Goal: Information Seeking & Learning: Learn about a topic

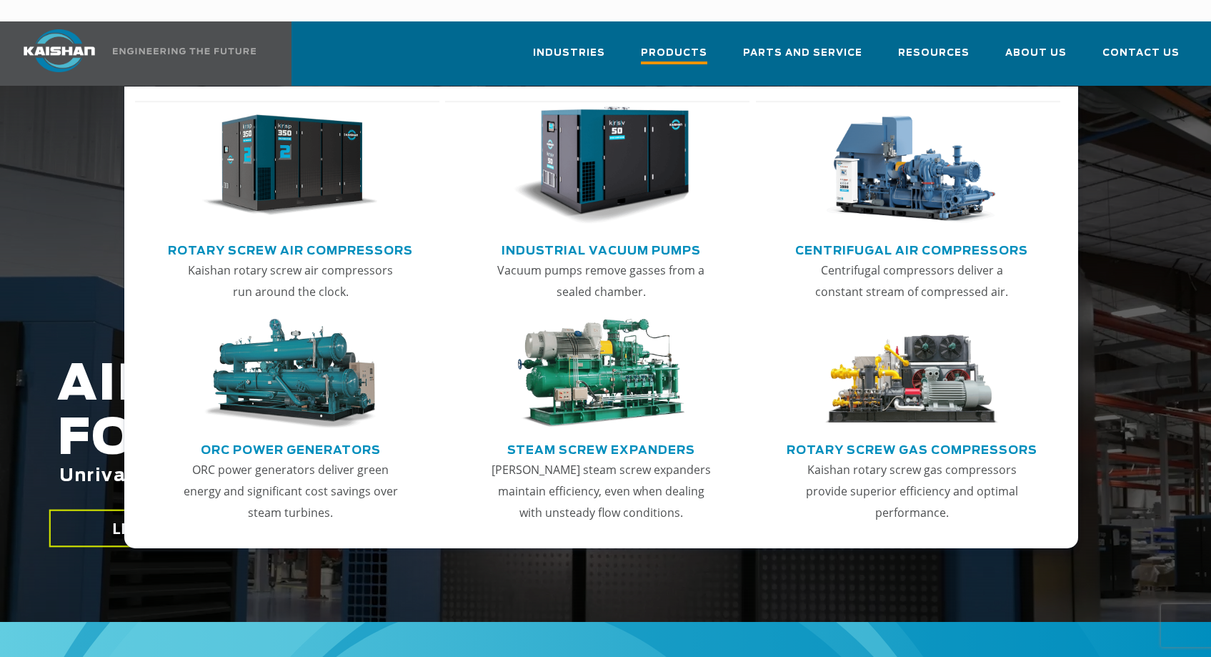
click at [672, 45] on span "Products" at bounding box center [674, 54] width 66 height 19
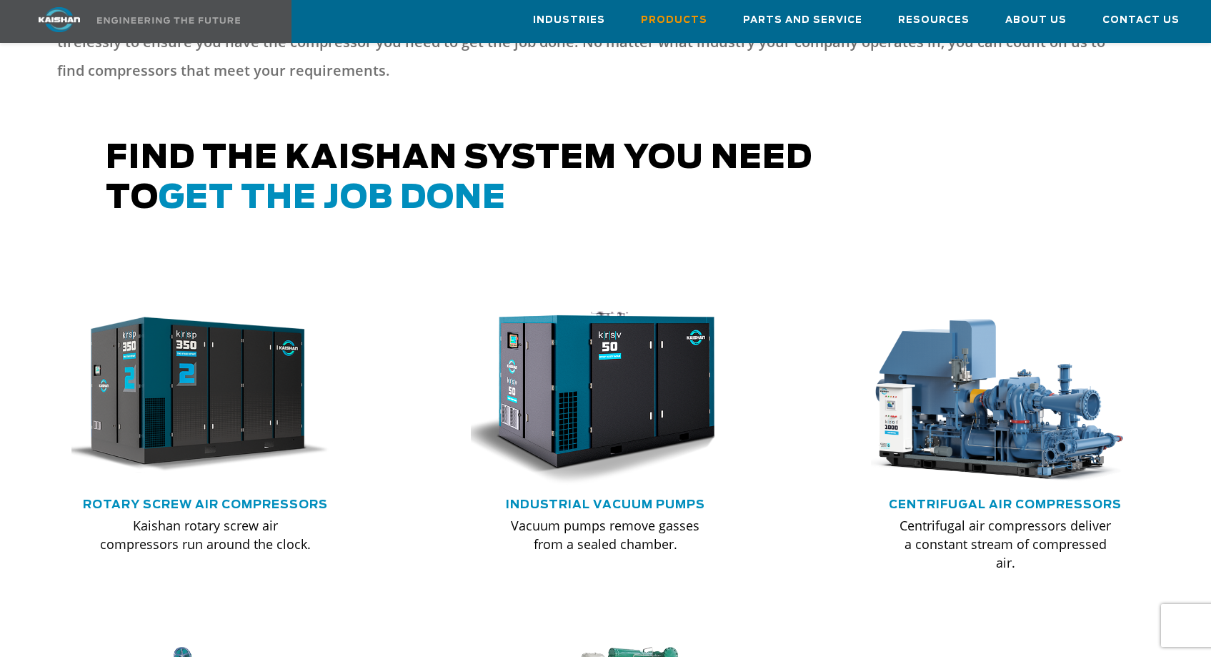
scroll to position [715, 0]
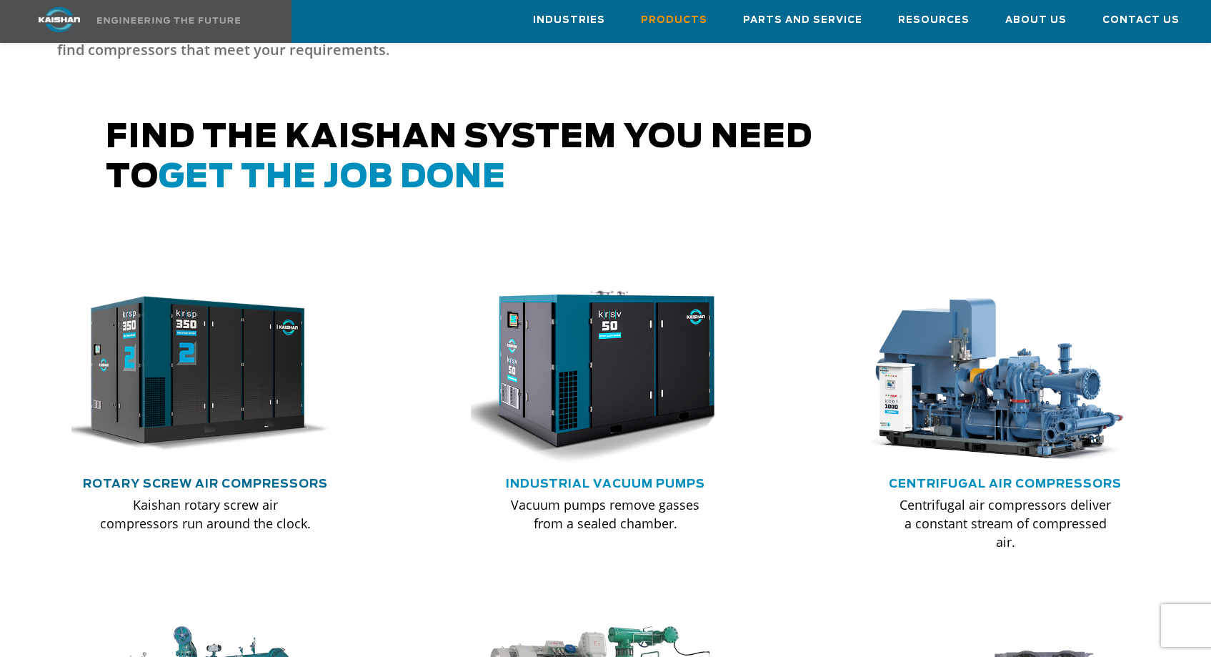
click at [211, 478] on link "Rotary Screw Air Compressors" at bounding box center [205, 483] width 245 height 11
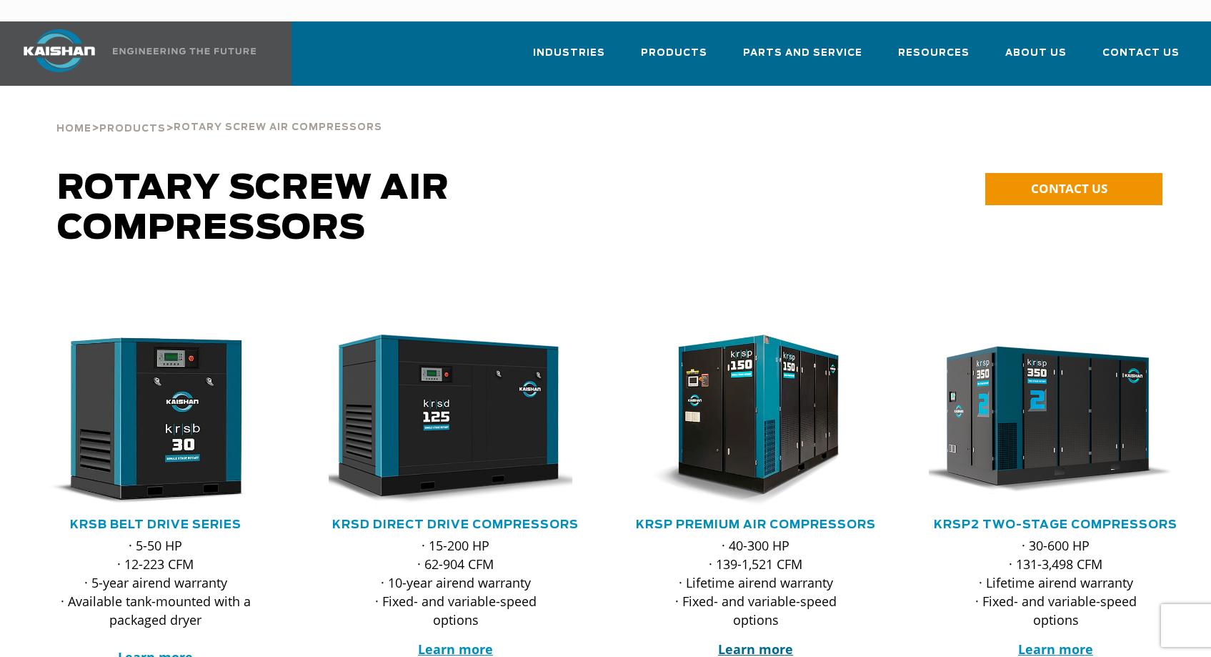
click at [760, 640] on strong "Learn more" at bounding box center [755, 648] width 75 height 17
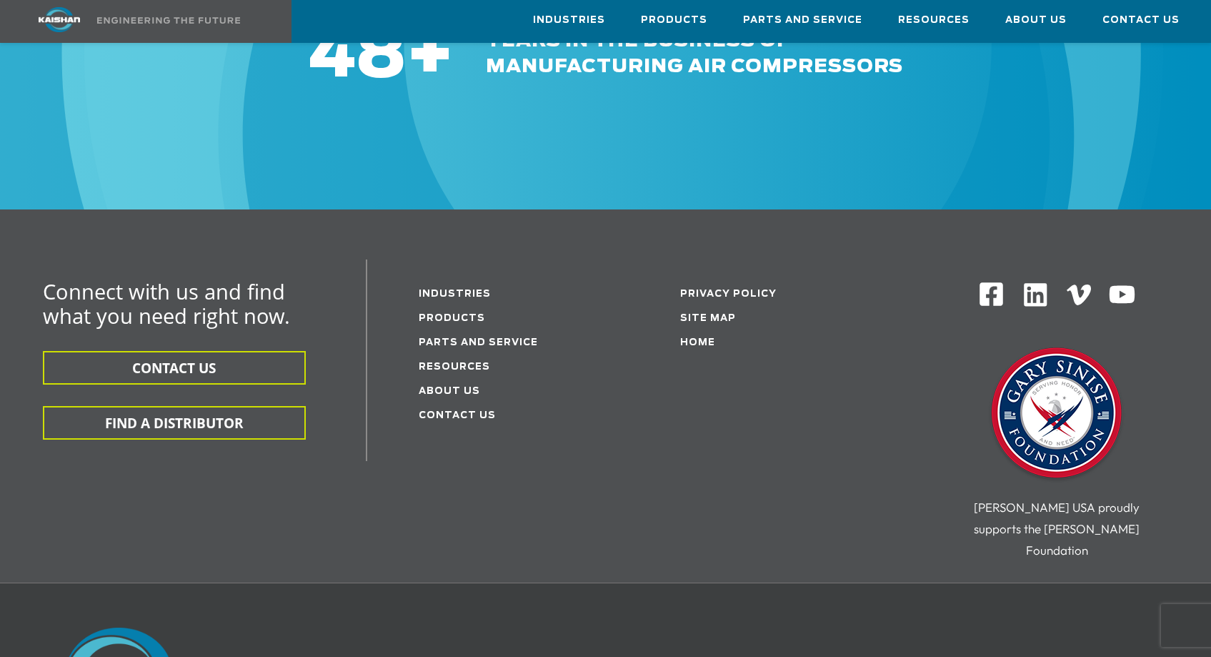
scroll to position [4360, 0]
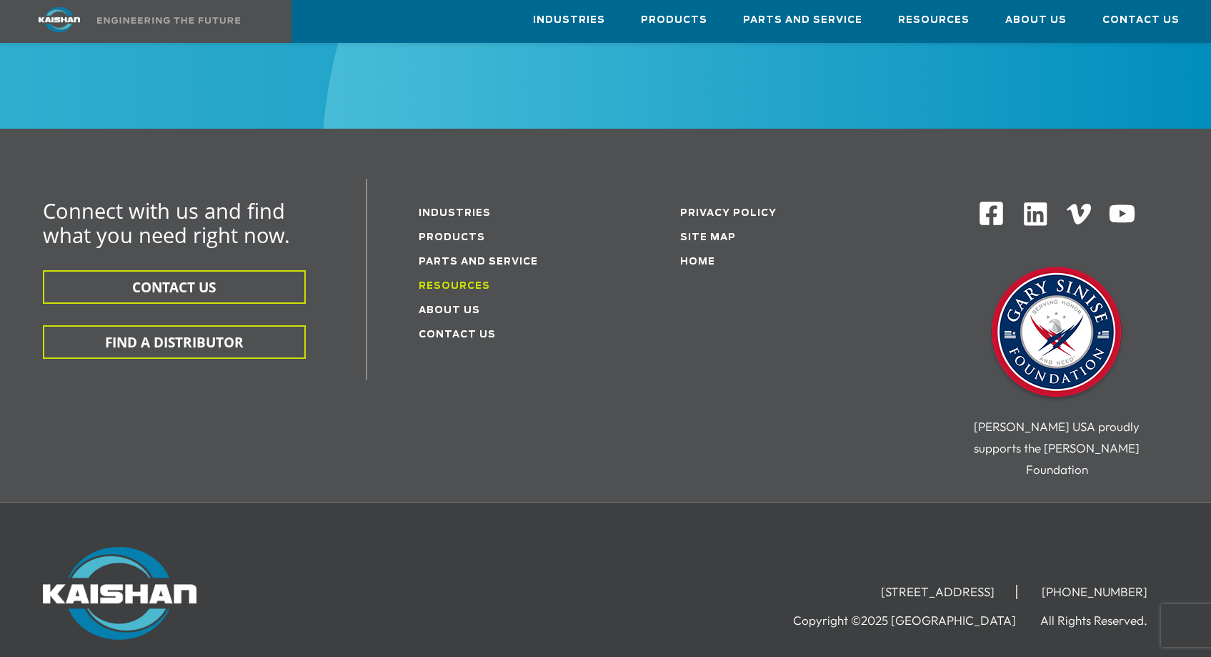
click at [429, 282] on link "Resources" at bounding box center [454, 286] width 71 height 9
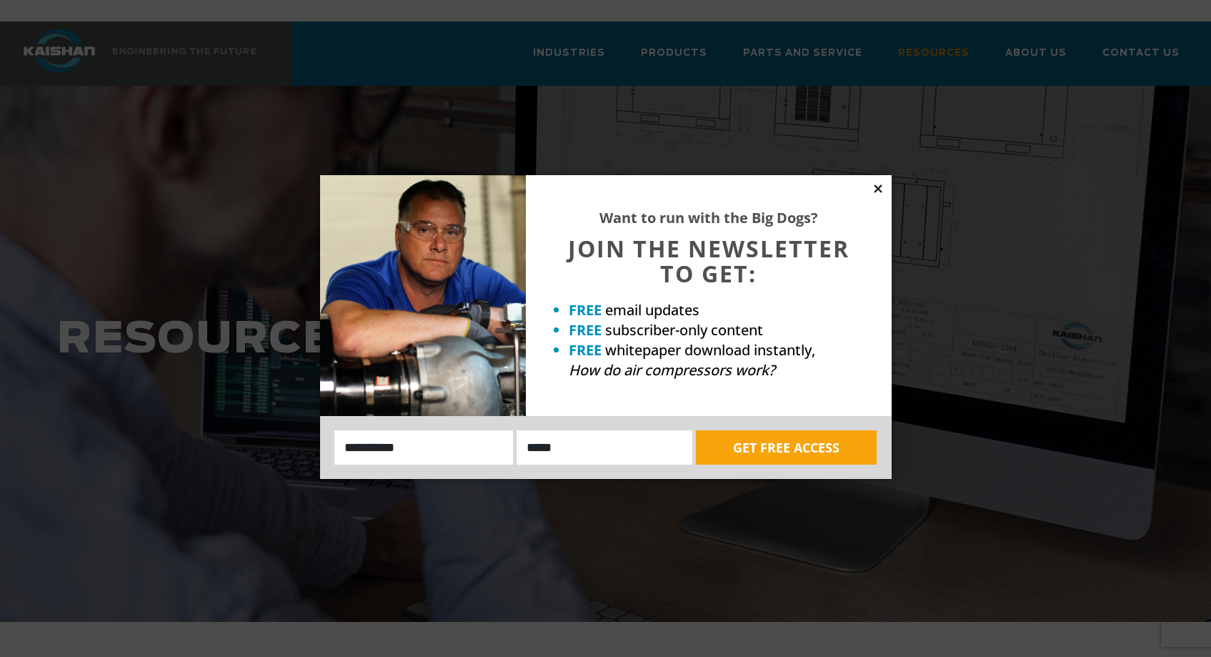
click at [879, 189] on icon at bounding box center [878, 188] width 8 height 8
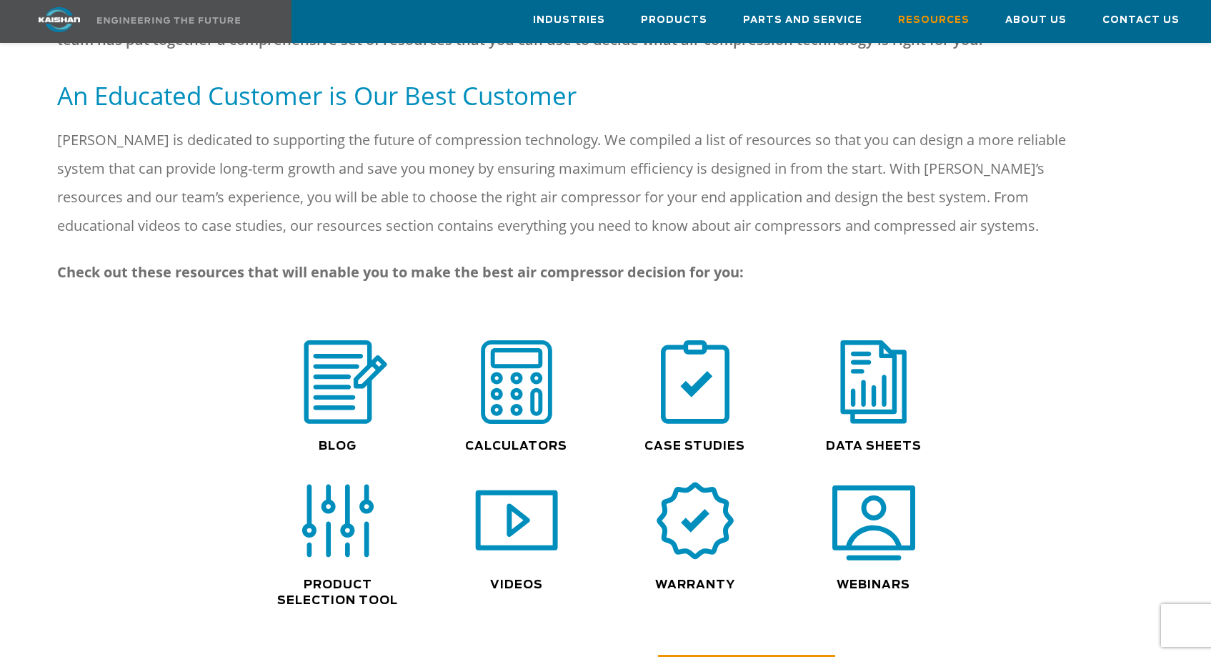
scroll to position [858, 0]
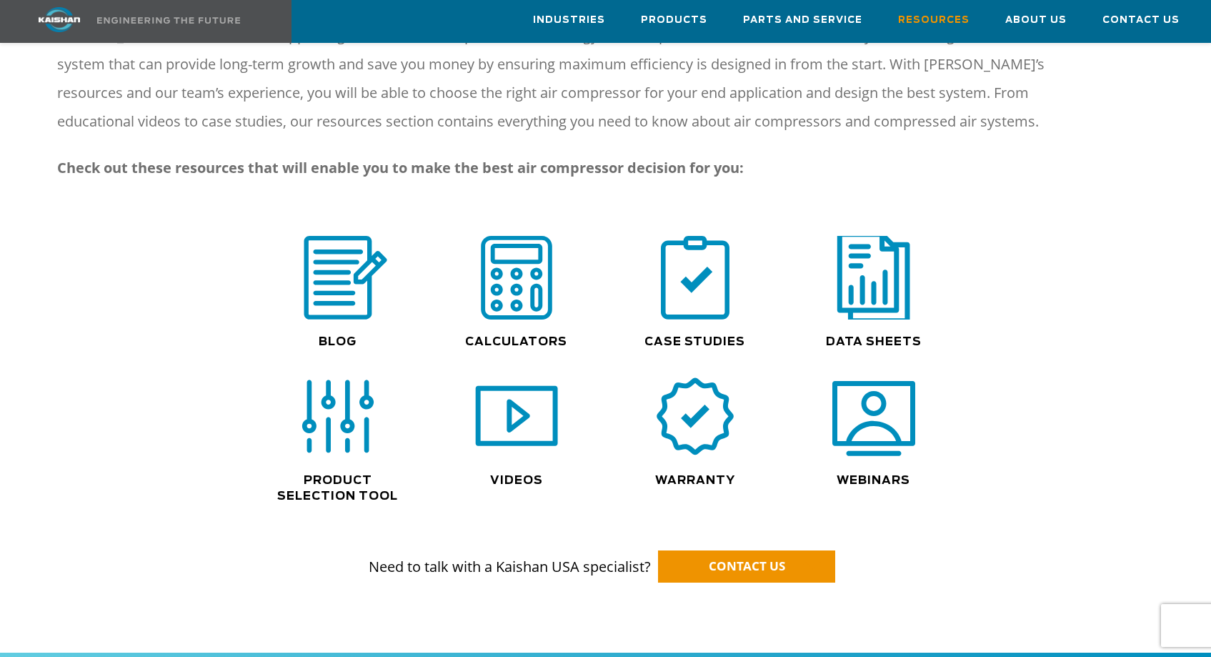
click at [873, 269] on img at bounding box center [873, 278] width 91 height 92
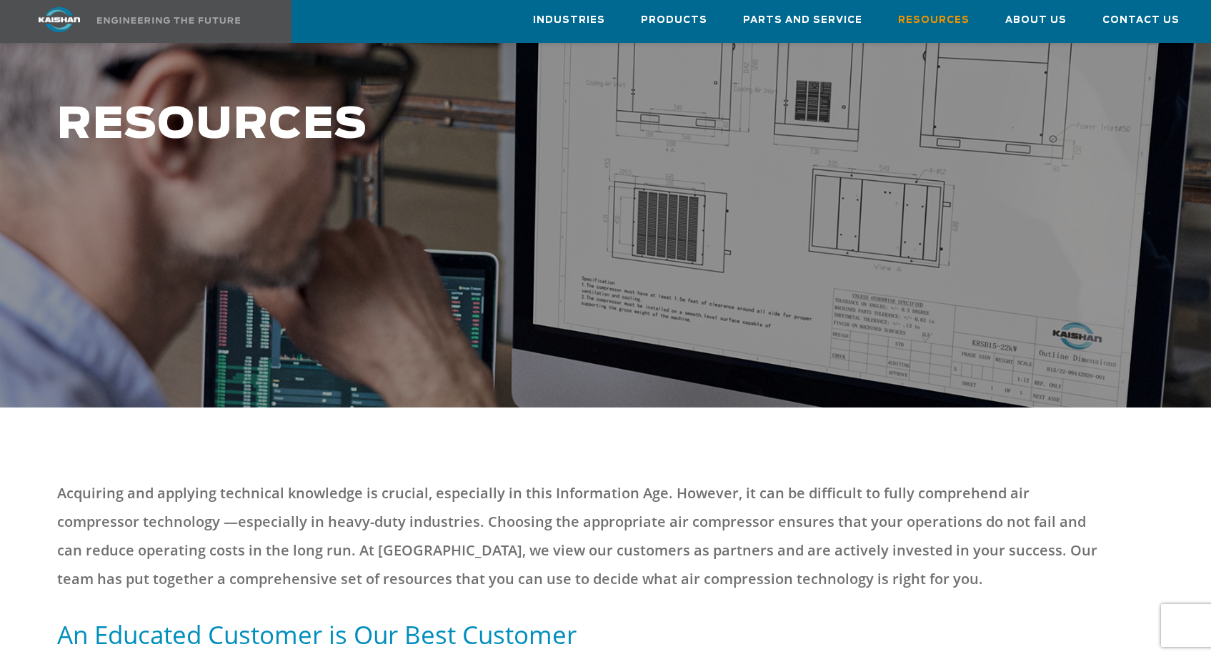
scroll to position [0, 0]
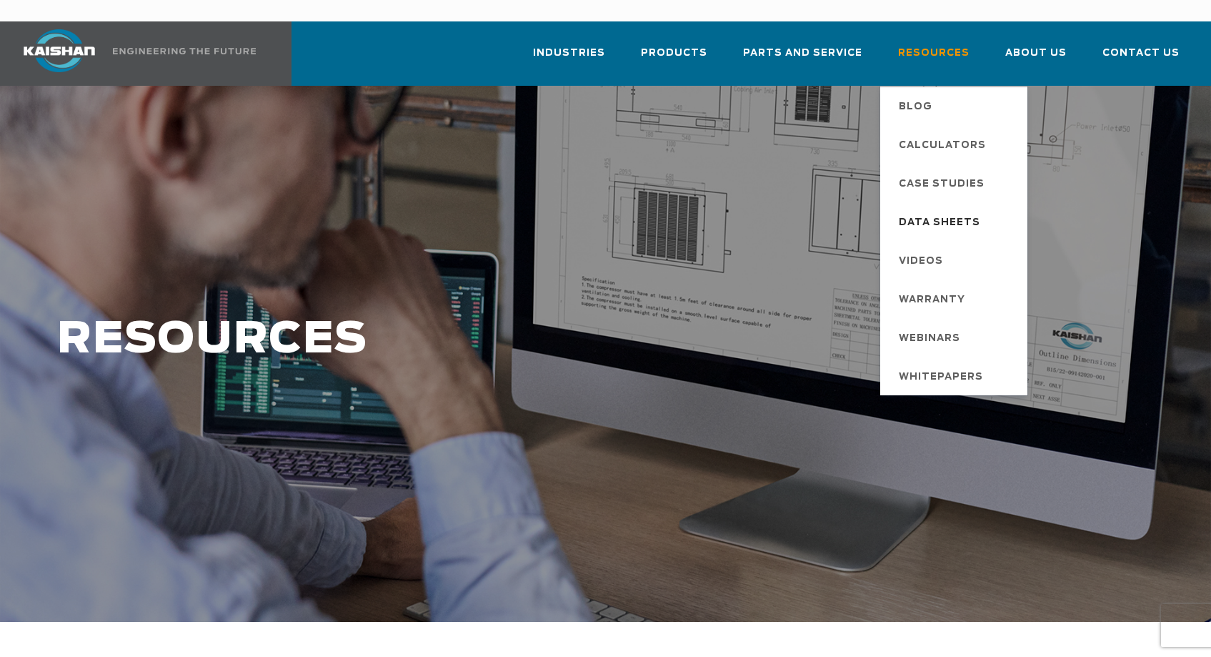
click at [926, 211] on span "Data Sheets" at bounding box center [939, 223] width 81 height 24
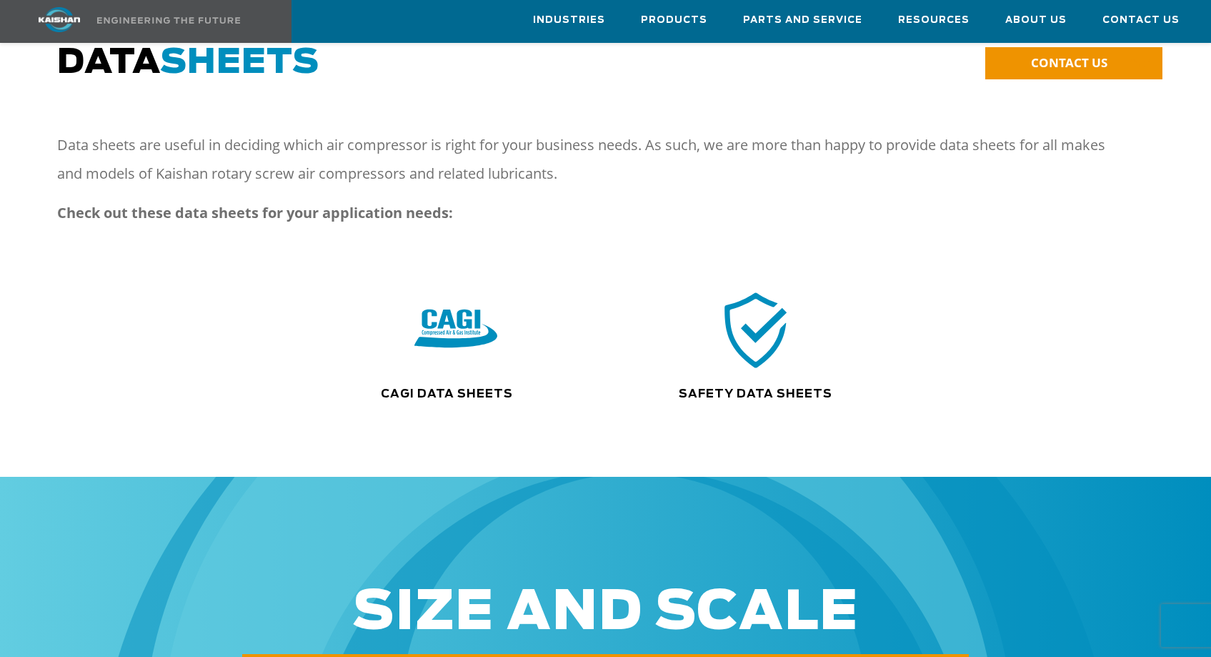
scroll to position [80, 0]
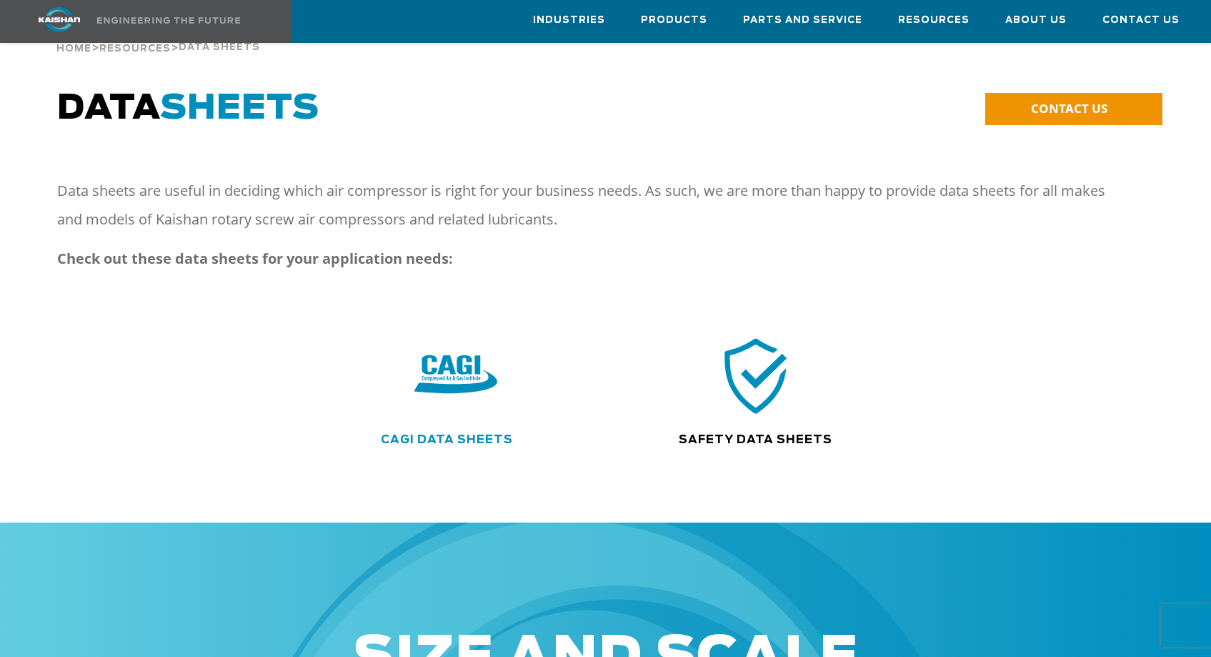
click at [429, 434] on link "CAGI Data Sheets" at bounding box center [447, 439] width 132 height 11
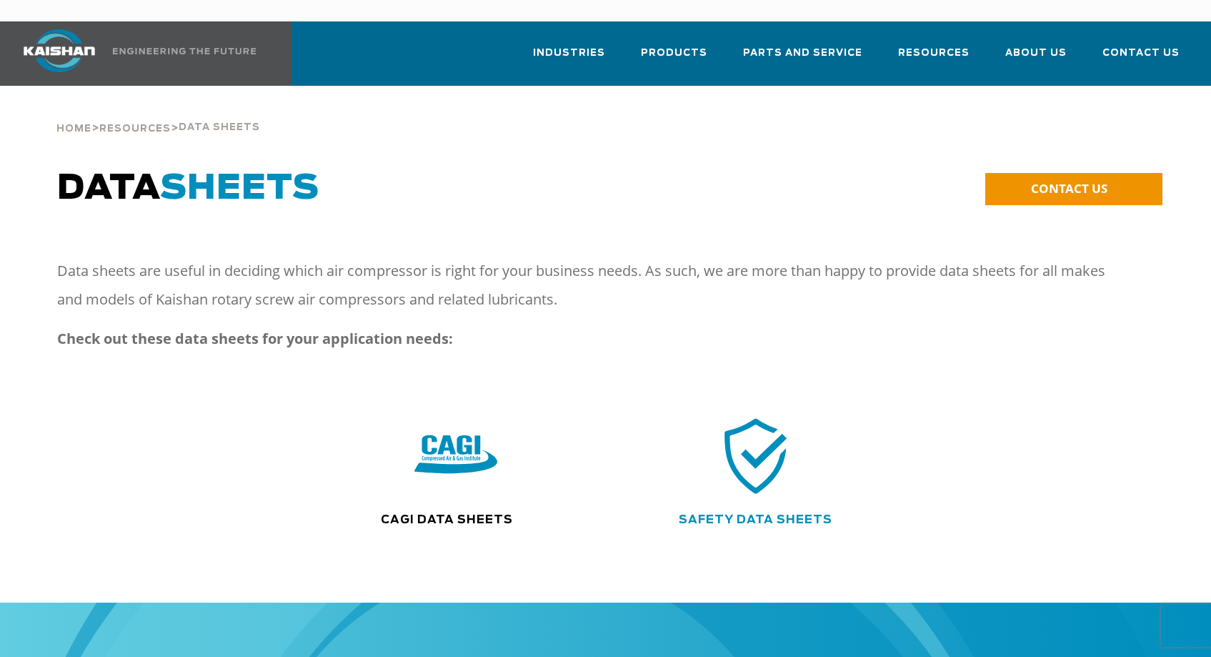
click at [773, 514] on link "Safety Data Sheets" at bounding box center [756, 519] width 154 height 11
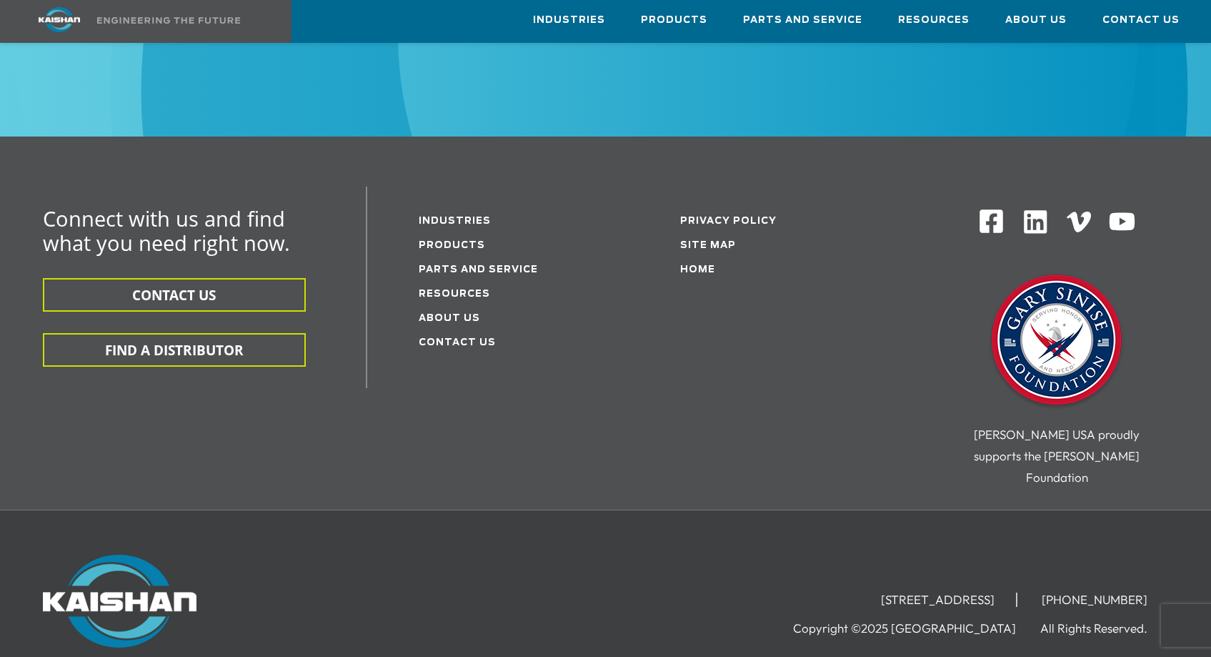
scroll to position [929, 0]
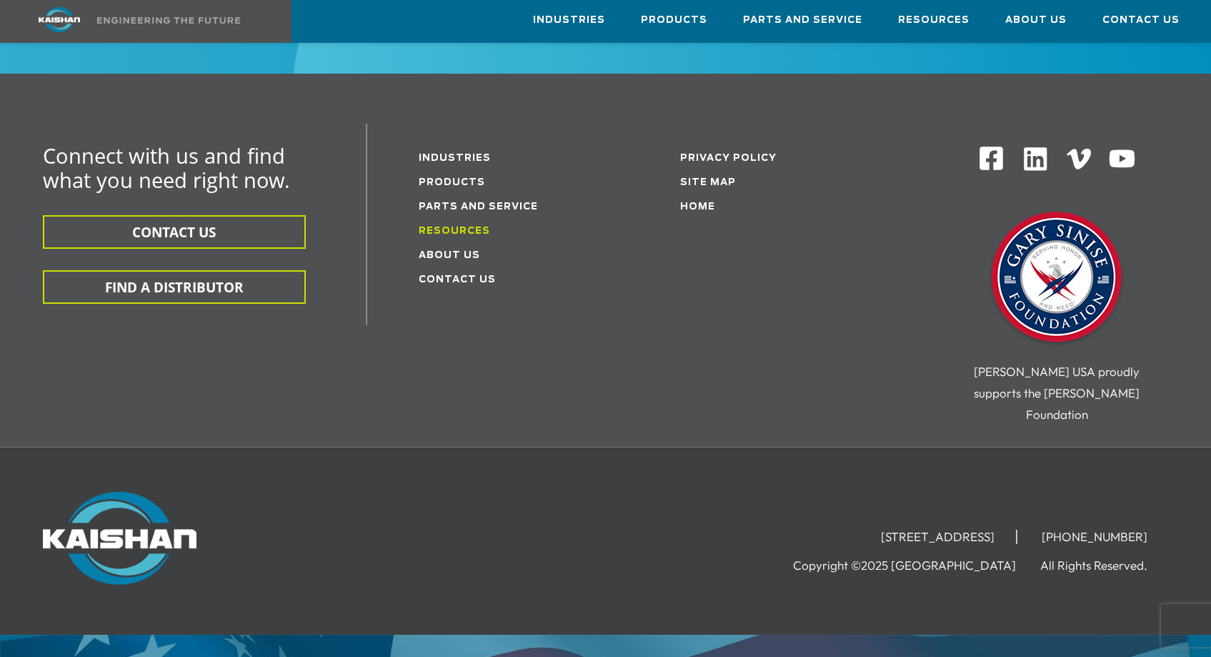
click at [449, 227] on link "Resources" at bounding box center [454, 231] width 71 height 9
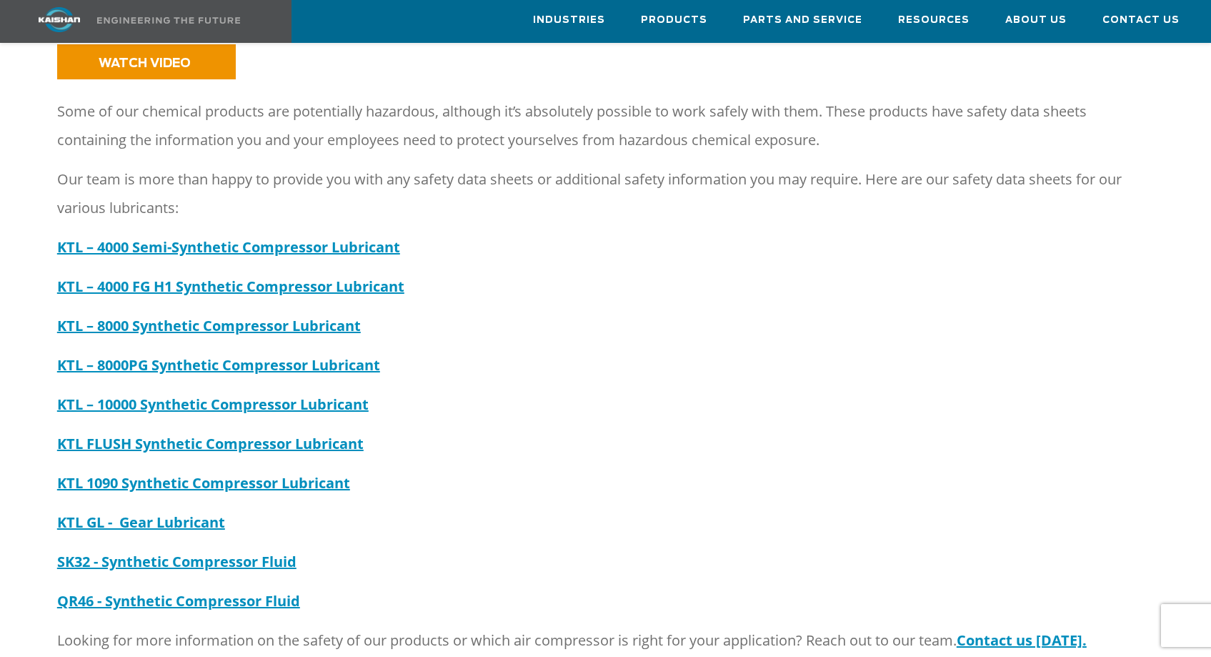
scroll to position [214, 0]
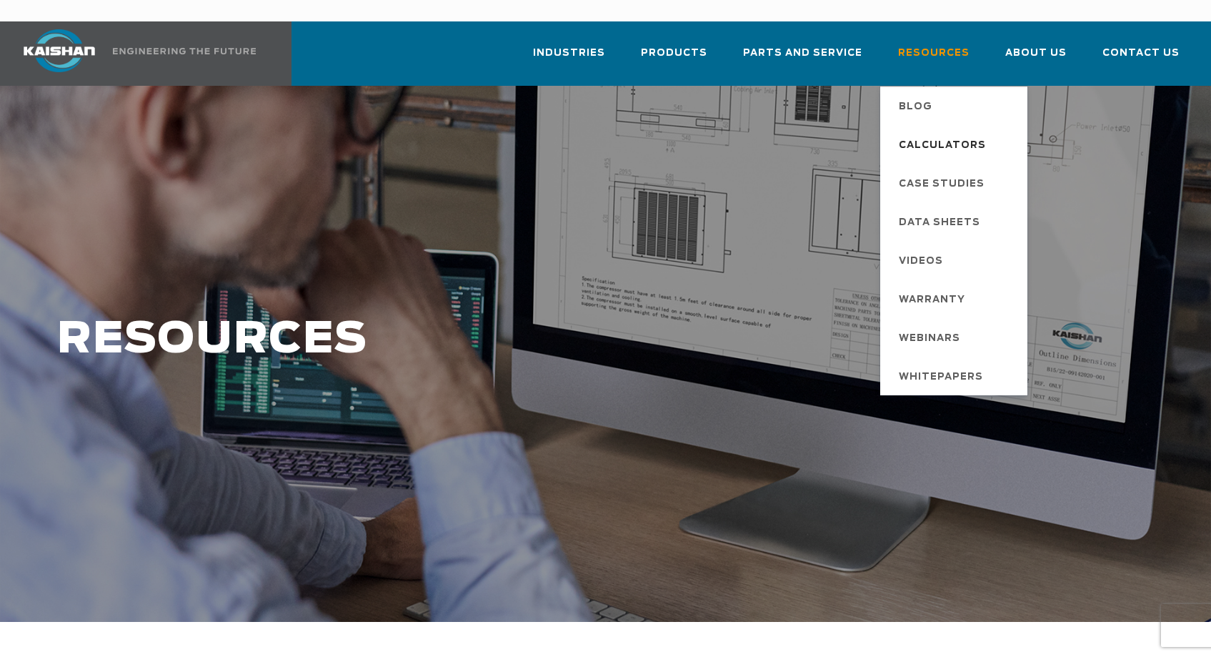
click at [917, 134] on span "Calculators" at bounding box center [942, 146] width 87 height 24
